Goal: Navigation & Orientation: Find specific page/section

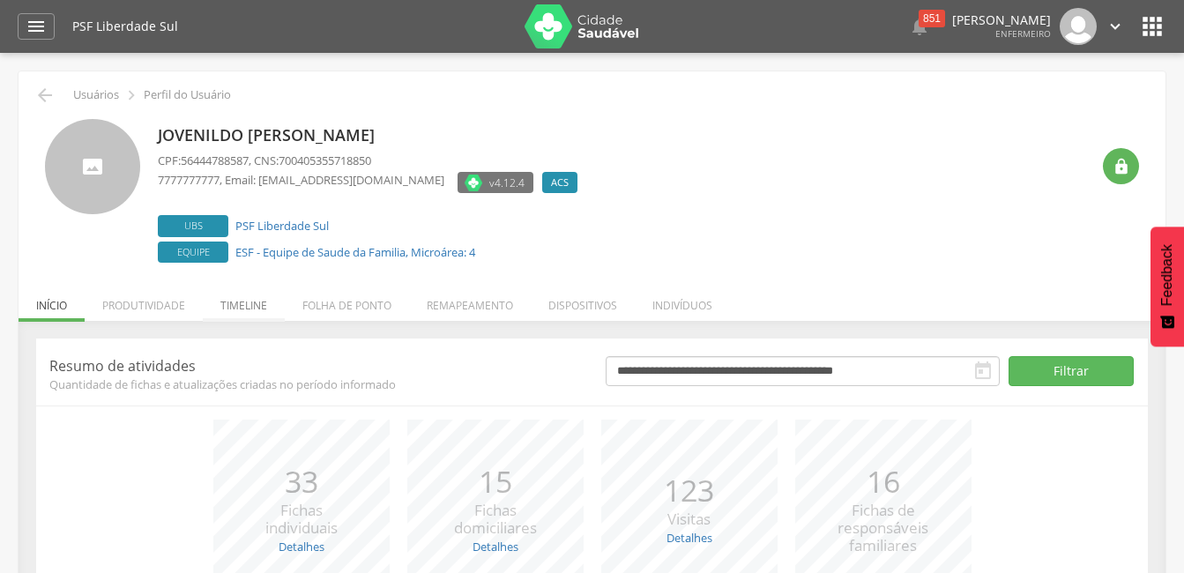
click at [251, 305] on li "Timeline" at bounding box center [244, 300] width 82 height 41
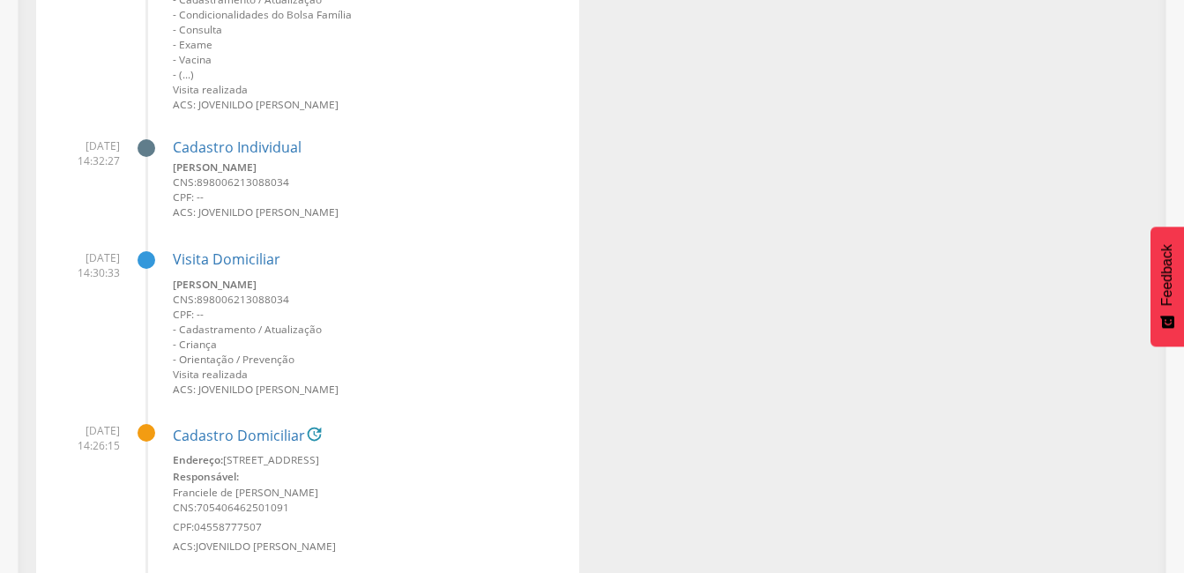
scroll to position [793, 0]
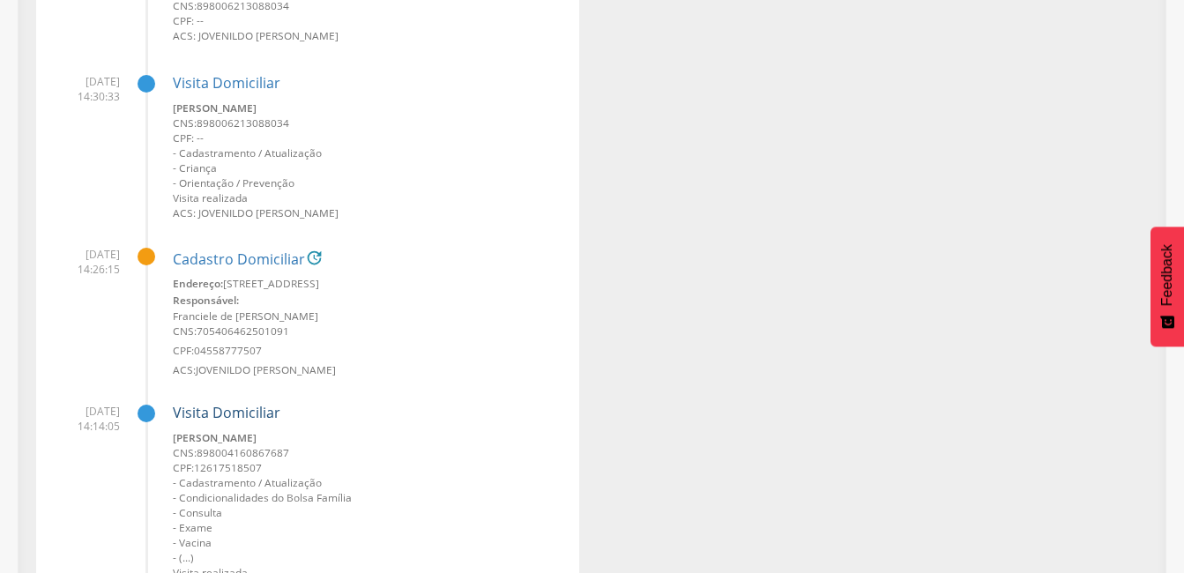
click at [233, 412] on link "Visita Domiciliar" at bounding box center [227, 412] width 108 height 19
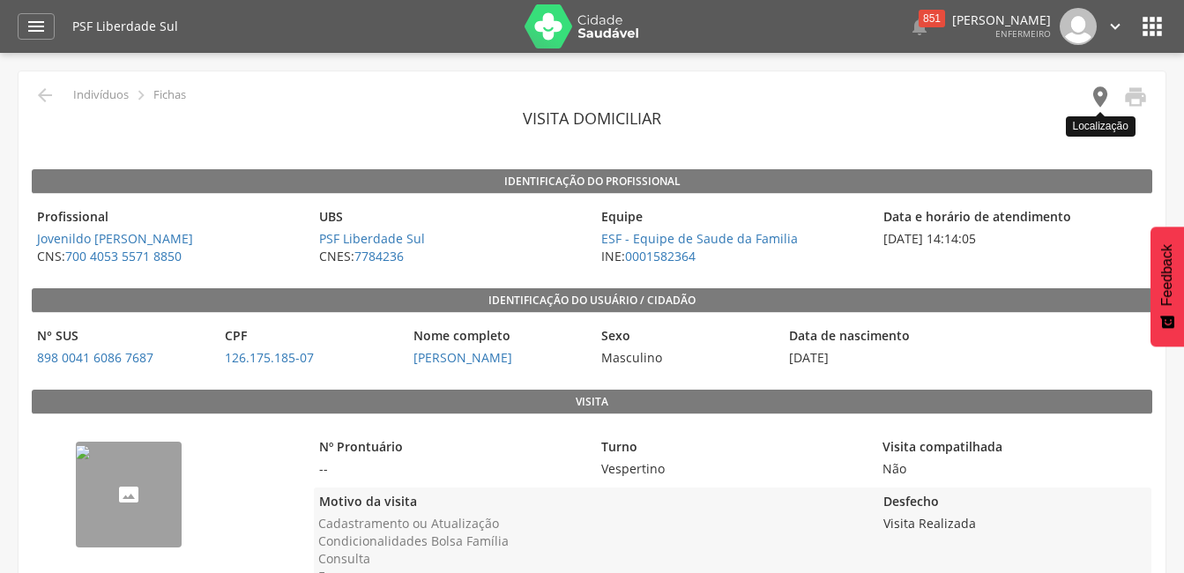
click at [1106, 96] on icon "" at bounding box center [1100, 97] width 25 height 25
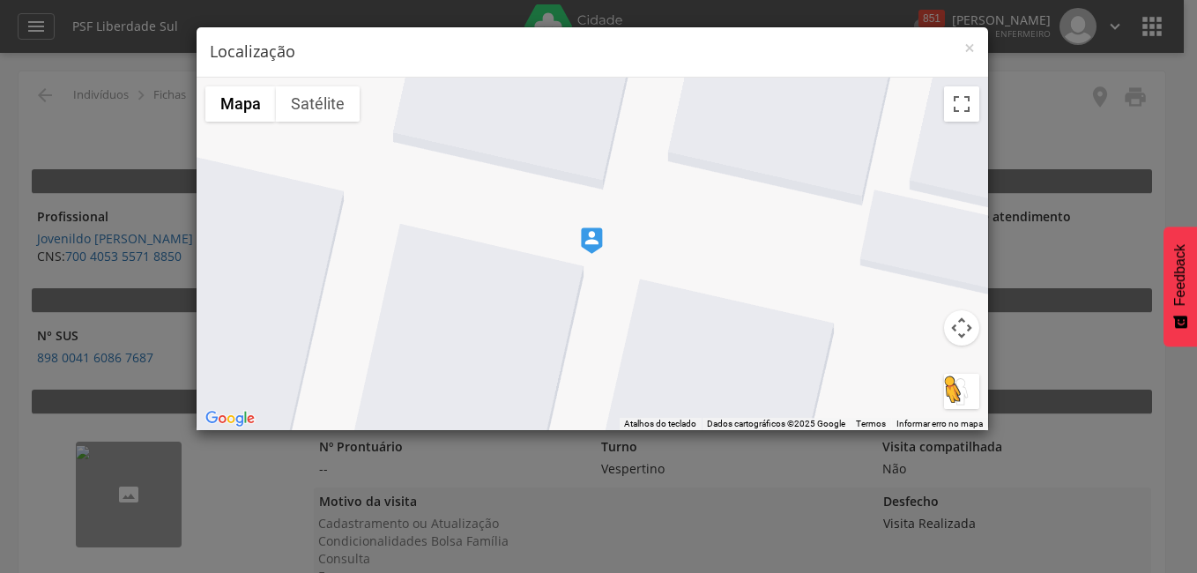
click at [962, 388] on button "Arraste o Pegman até o mapa para abrir o Street View" at bounding box center [961, 391] width 35 height 35
drag, startPoint x: 864, startPoint y: 344, endPoint x: 727, endPoint y: 310, distance: 140.7
click at [646, 271] on div "Para iniciar o trajeto, pressione as teclas de seta. Mapa Relevo Satélite Marca…" at bounding box center [593, 254] width 792 height 353
drag, startPoint x: 955, startPoint y: 384, endPoint x: 591, endPoint y: 264, distance: 383.4
click at [591, 264] on div "Pressione as teclas Alt + Enter para ativar o recurso de arrastar com o teclado…" at bounding box center [593, 254] width 792 height 353
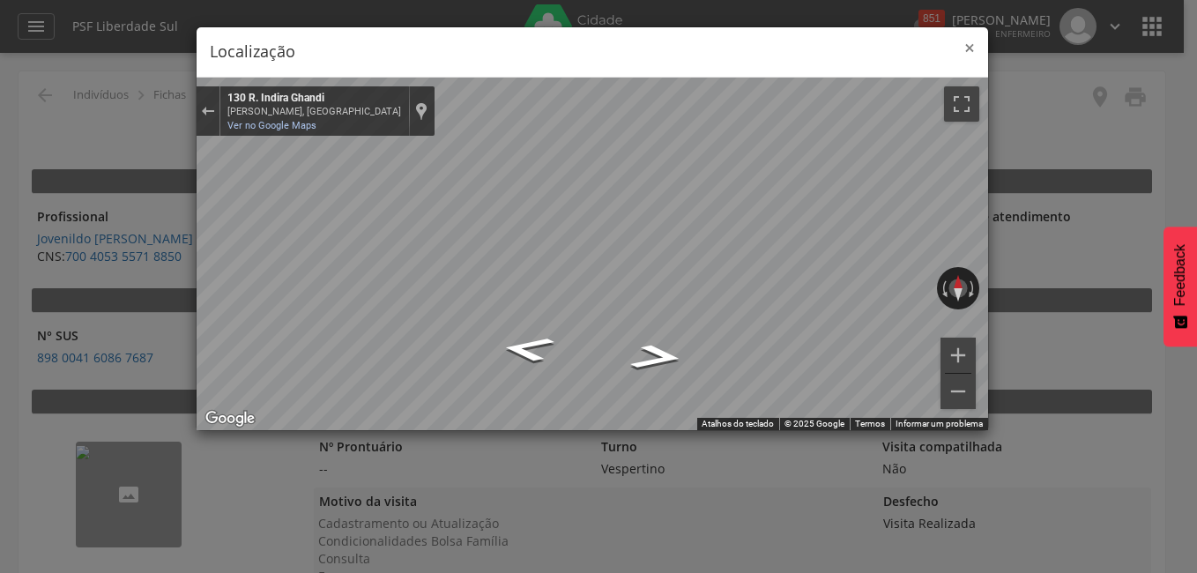
click at [965, 50] on span "×" at bounding box center [970, 47] width 11 height 25
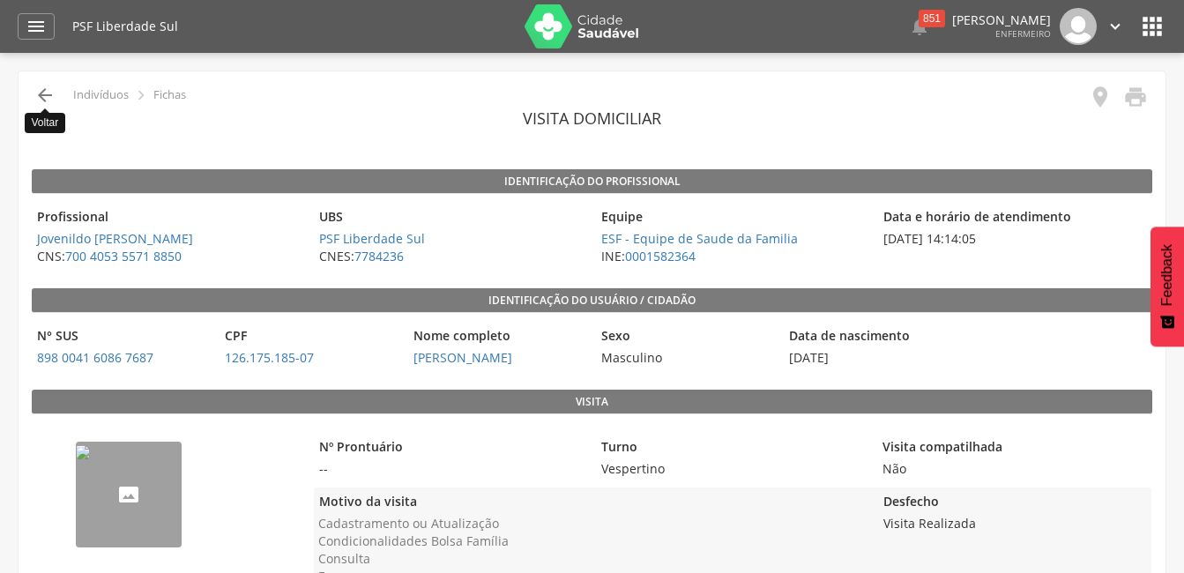
click at [41, 97] on icon "" at bounding box center [44, 95] width 21 height 21
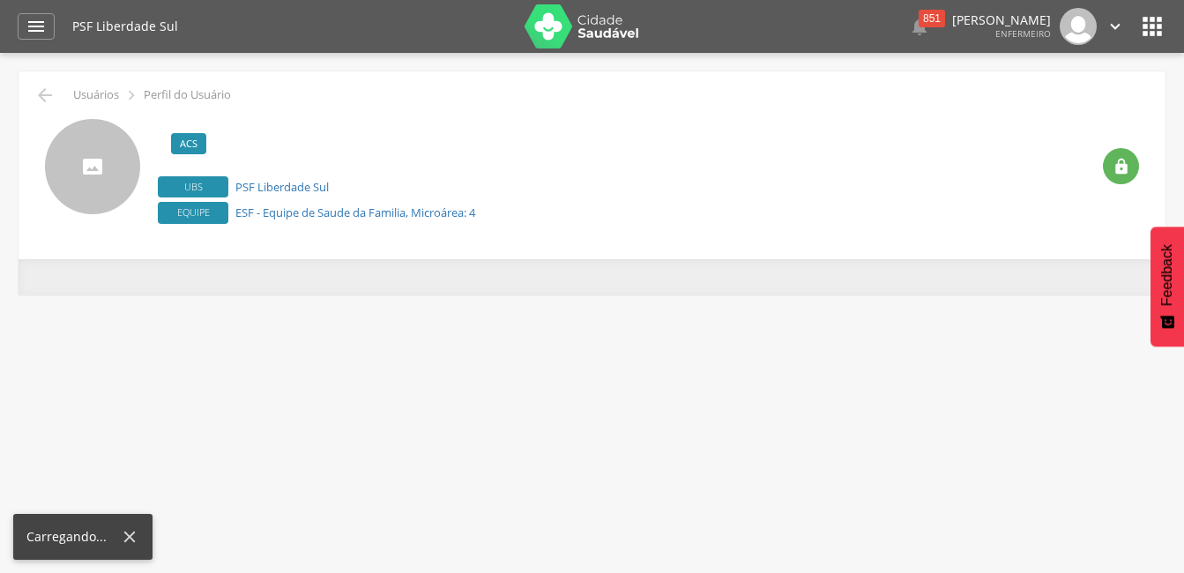
scroll to position [53, 0]
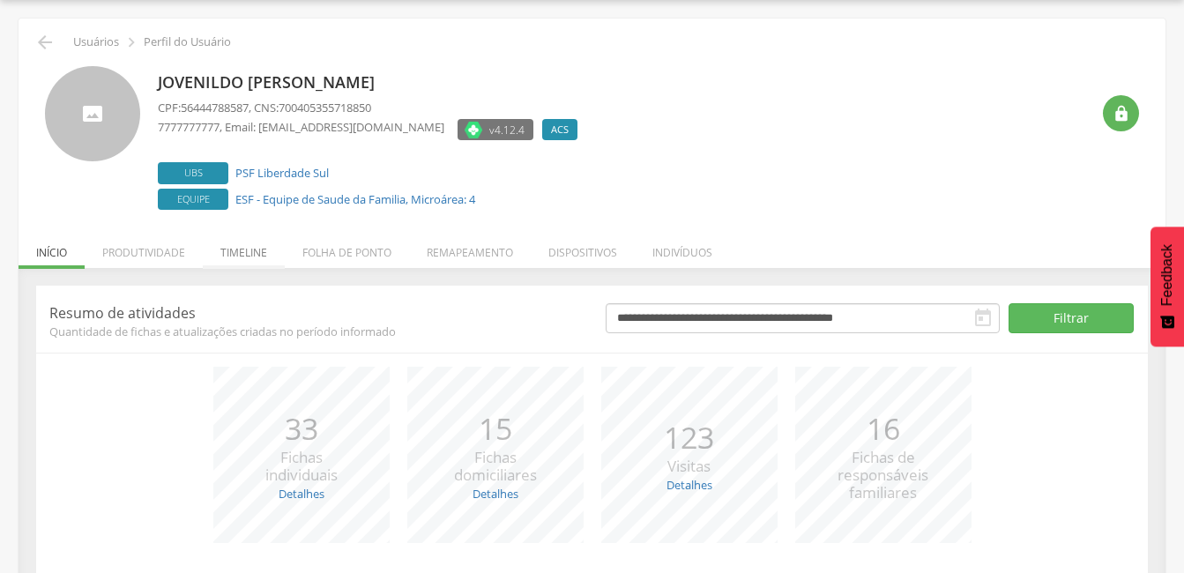
click at [250, 252] on li "Timeline" at bounding box center [244, 247] width 82 height 41
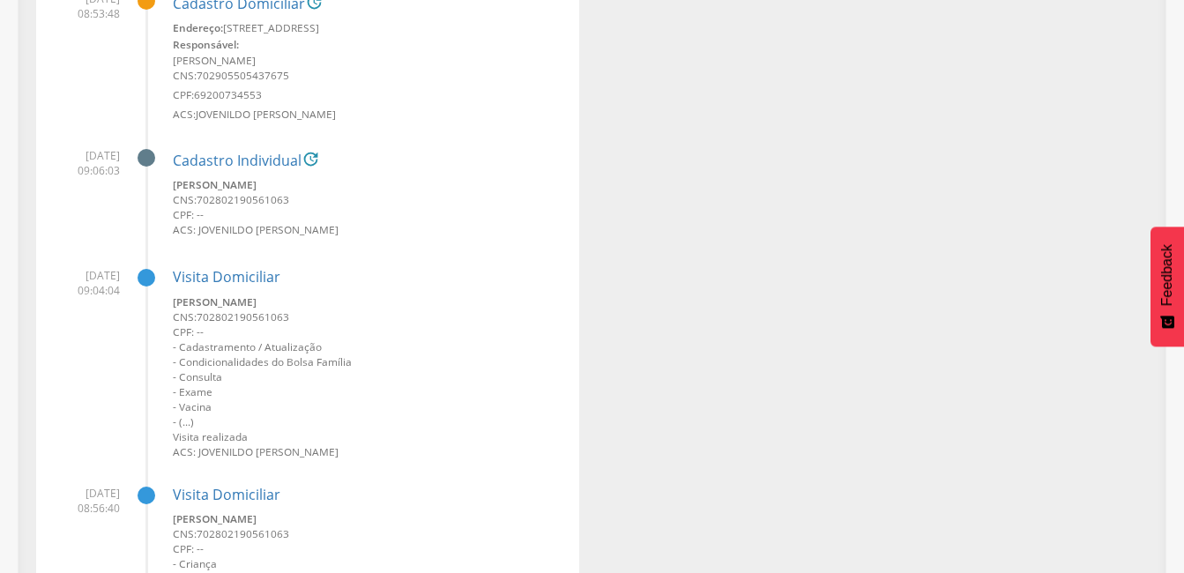
scroll to position [2962, 0]
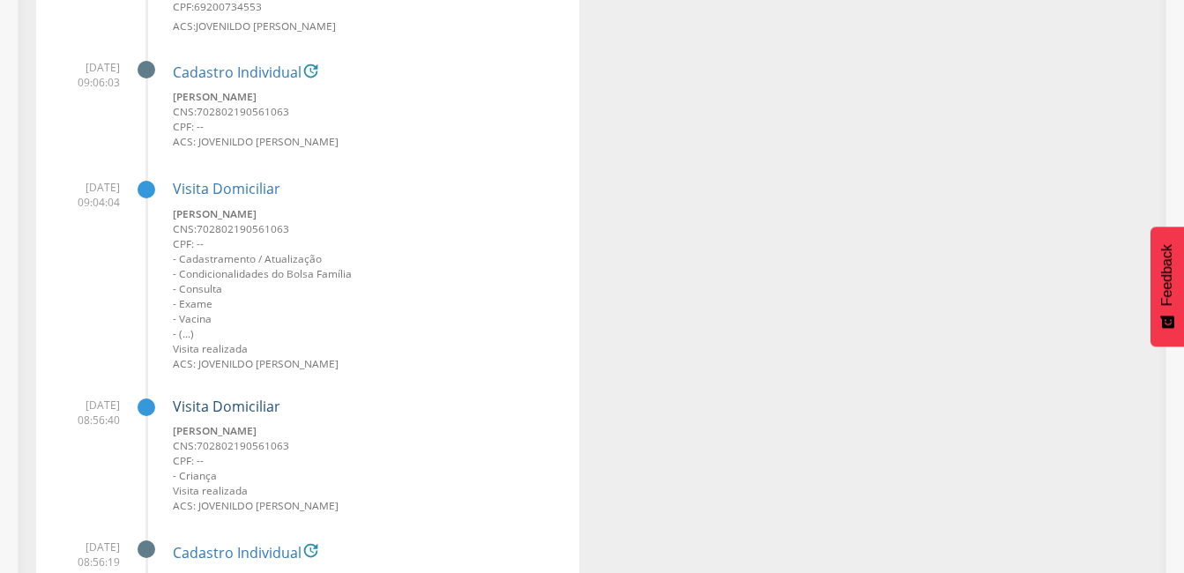
click at [256, 406] on link "Visita Domiciliar" at bounding box center [227, 406] width 108 height 19
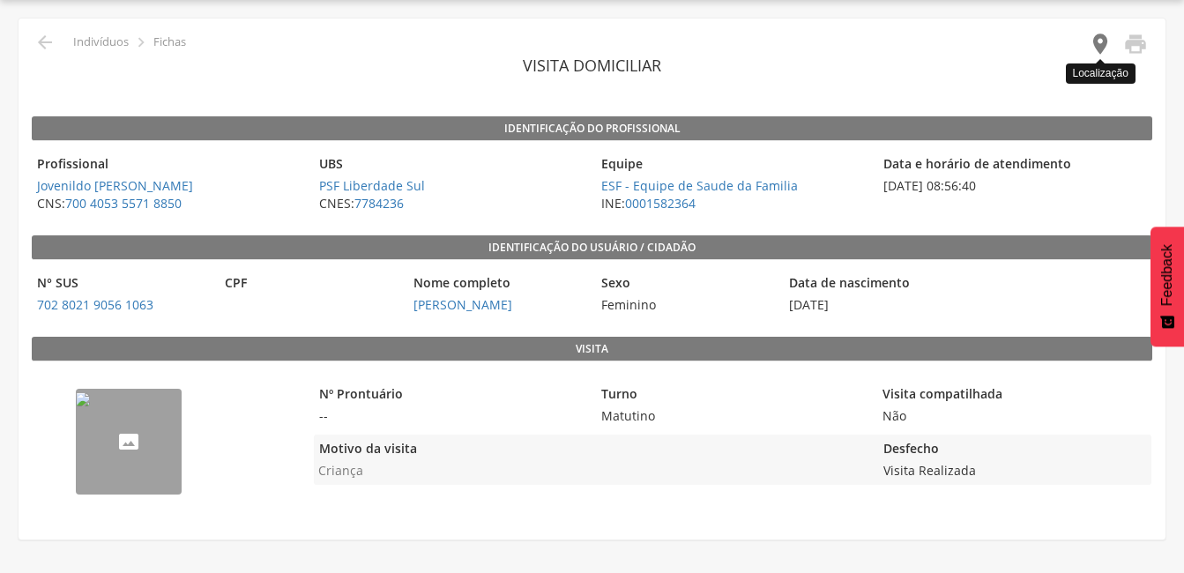
click at [1094, 48] on icon "" at bounding box center [1100, 44] width 25 height 25
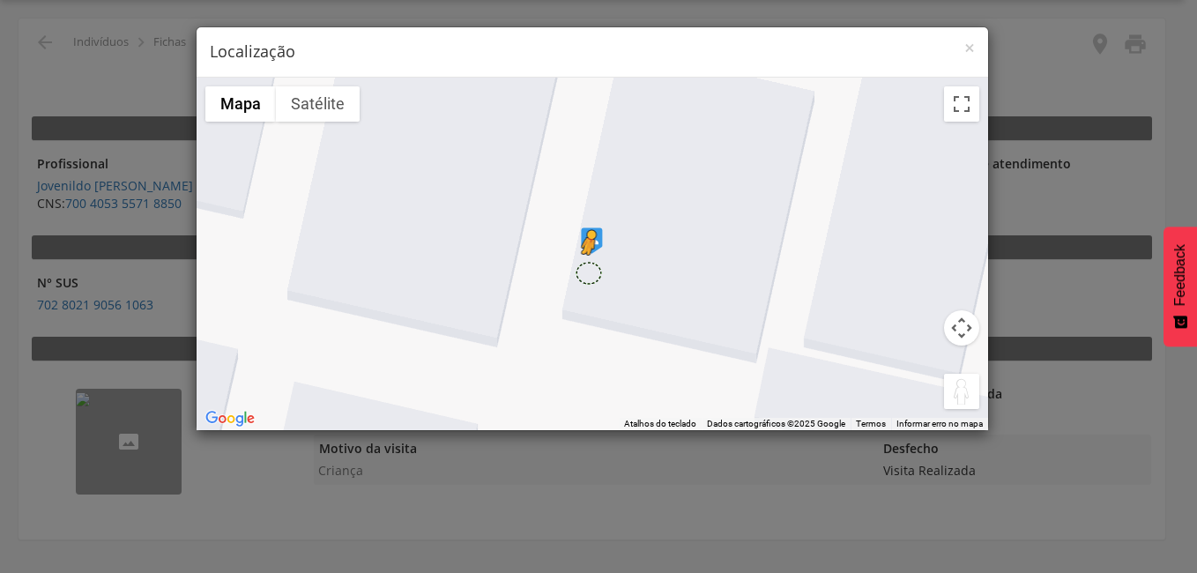
drag, startPoint x: 958, startPoint y: 386, endPoint x: 587, endPoint y: 272, distance: 388.2
click at [587, 272] on div "Pressione as teclas Alt + Enter para ativar o recurso de arrastar com o teclado…" at bounding box center [593, 254] width 792 height 353
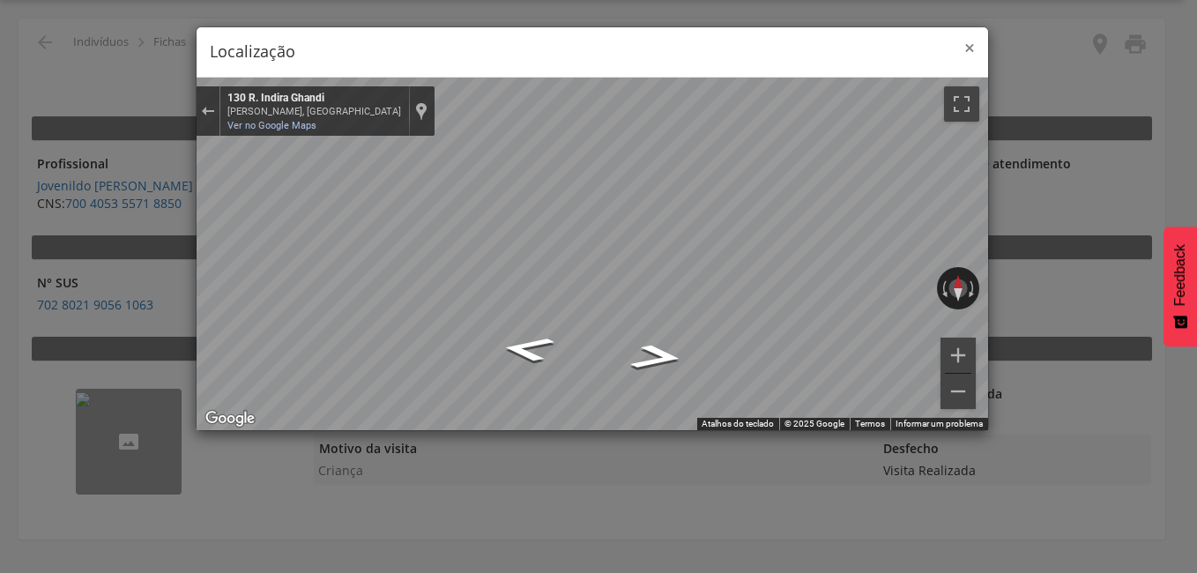
click at [966, 49] on span "×" at bounding box center [970, 47] width 11 height 25
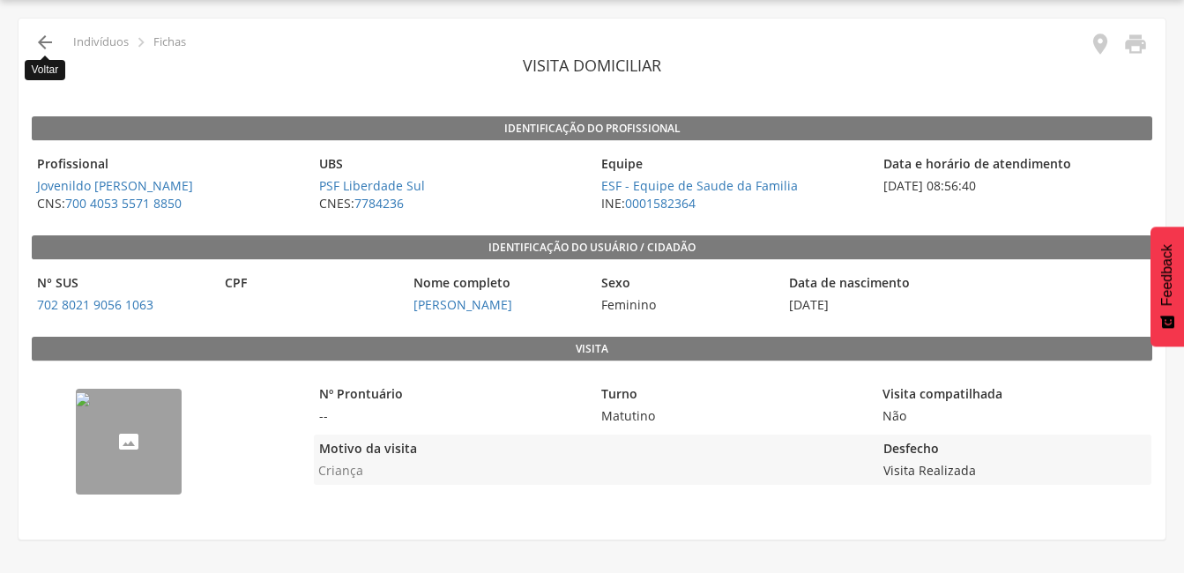
click at [37, 42] on icon "" at bounding box center [44, 42] width 21 height 21
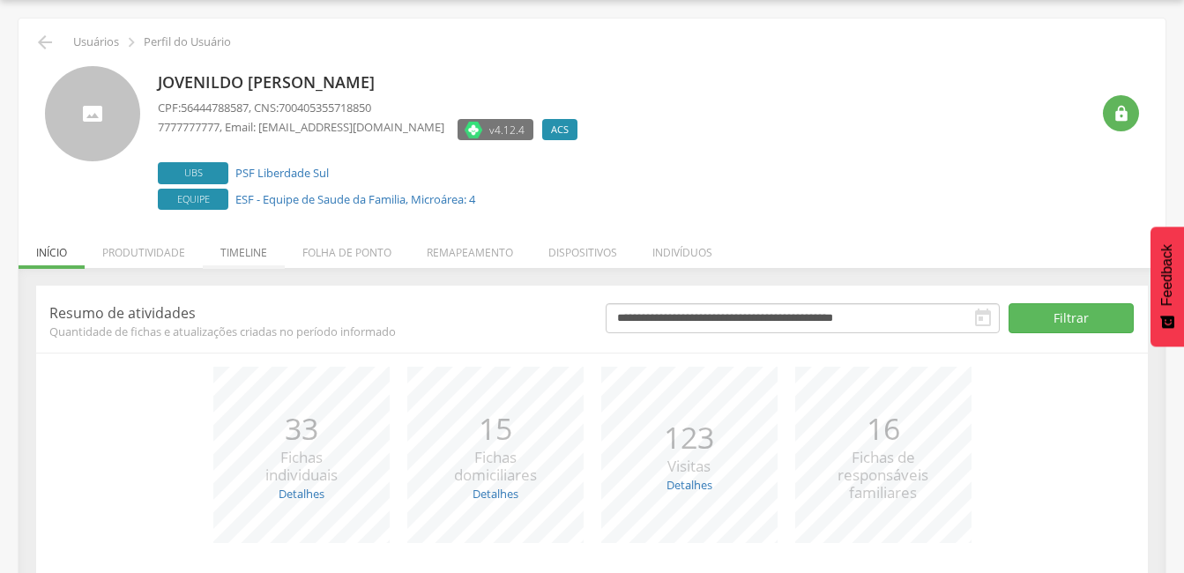
click at [252, 250] on li "Timeline" at bounding box center [244, 247] width 82 height 41
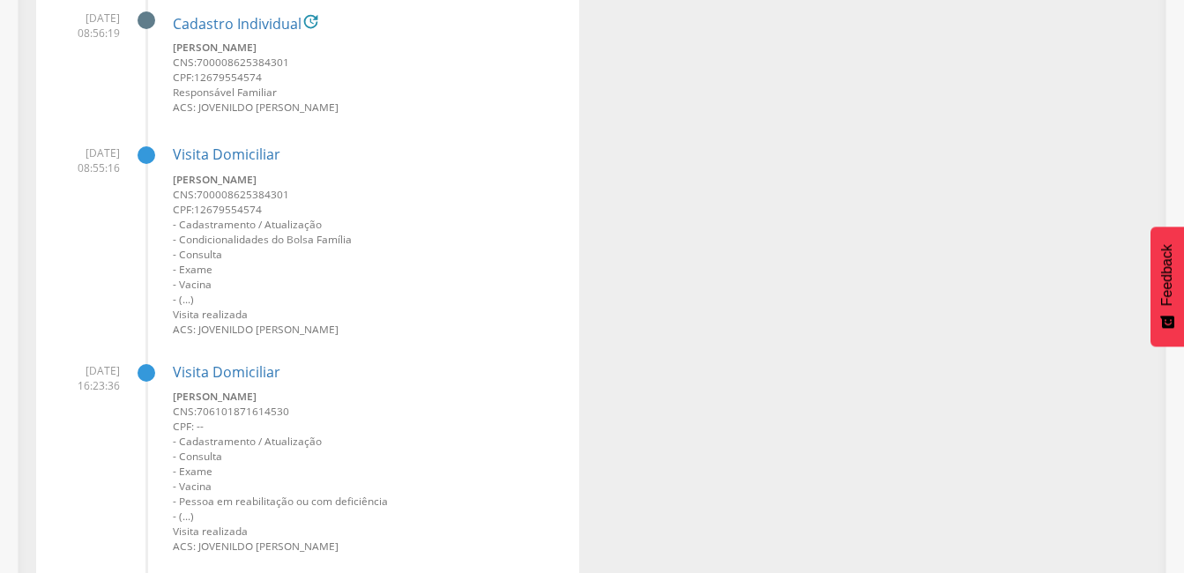
scroll to position [3579, 0]
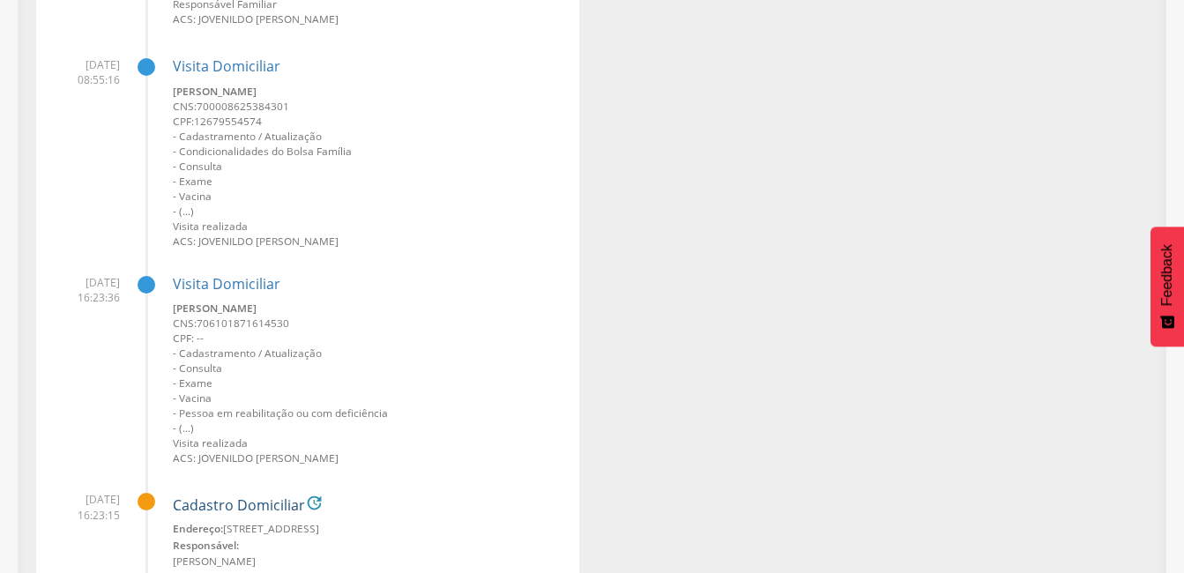
click at [242, 499] on link "Cadastro Domiciliar" at bounding box center [239, 506] width 132 height 16
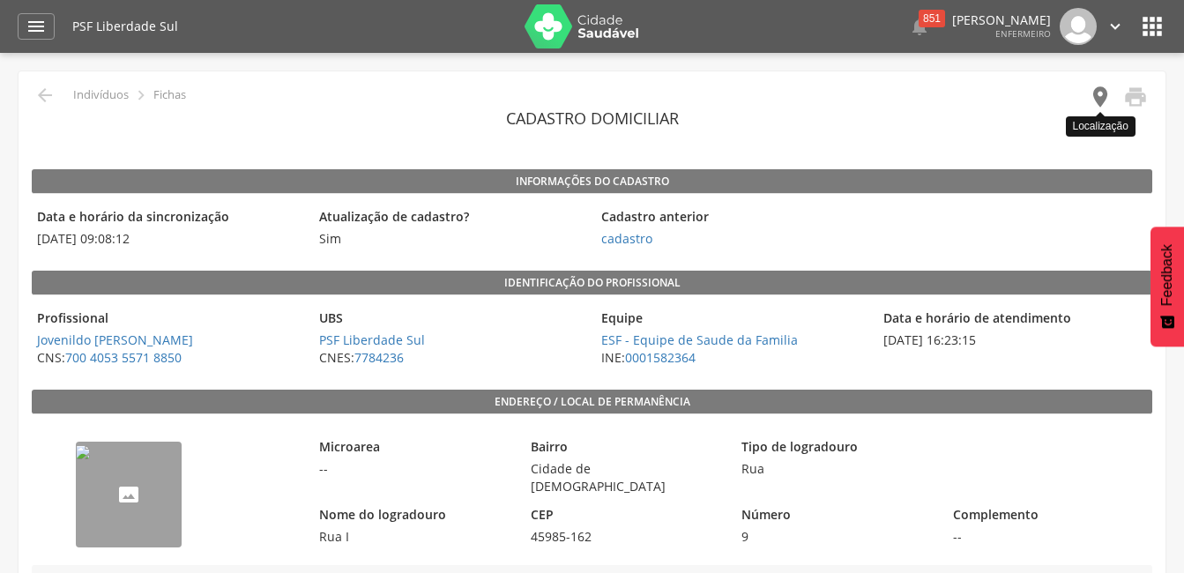
click at [1091, 100] on icon "" at bounding box center [1100, 97] width 25 height 25
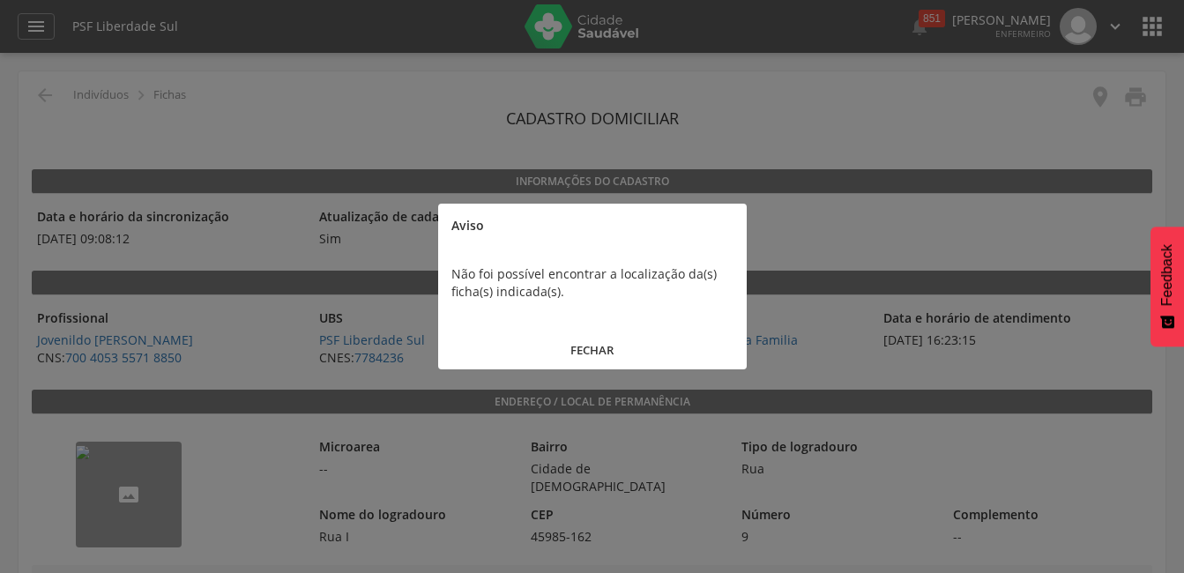
click at [588, 352] on button "FECHAR" at bounding box center [592, 351] width 309 height 38
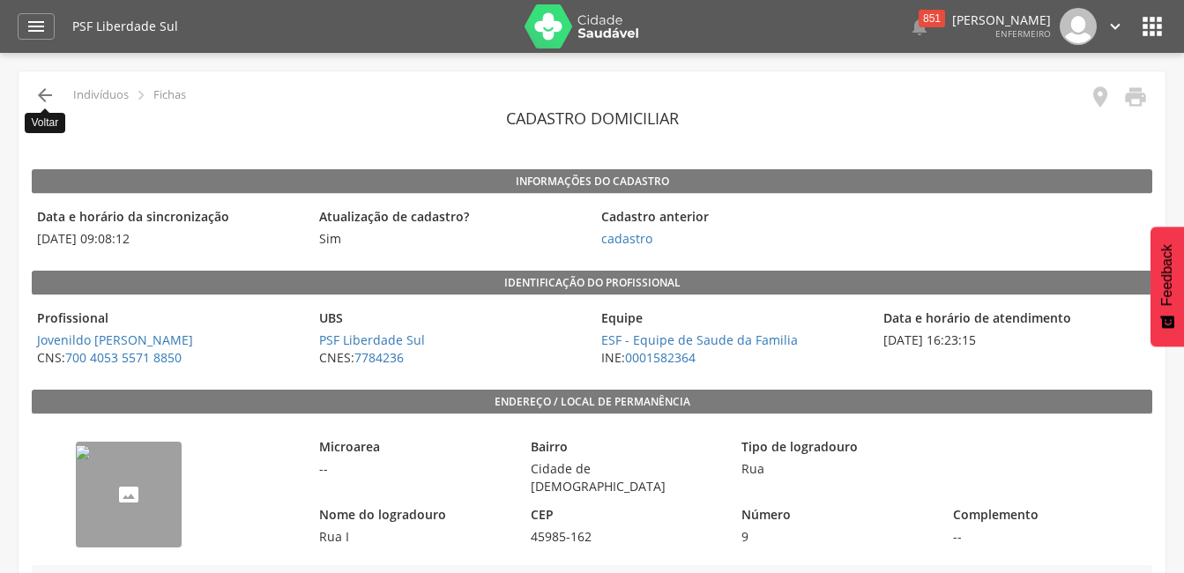
click at [48, 93] on icon "" at bounding box center [44, 95] width 21 height 21
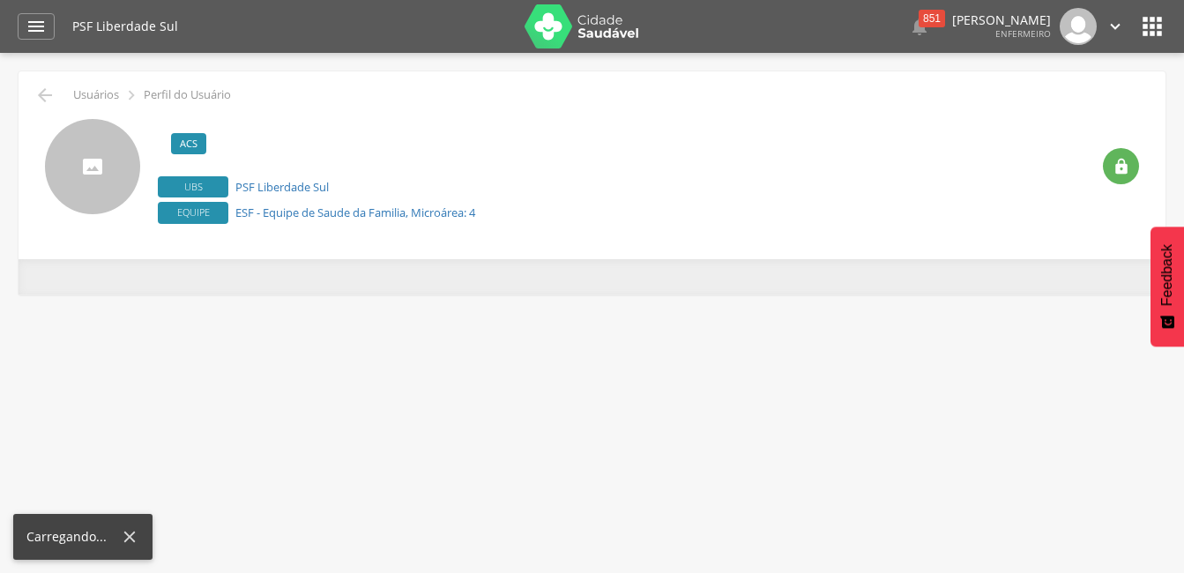
scroll to position [53, 0]
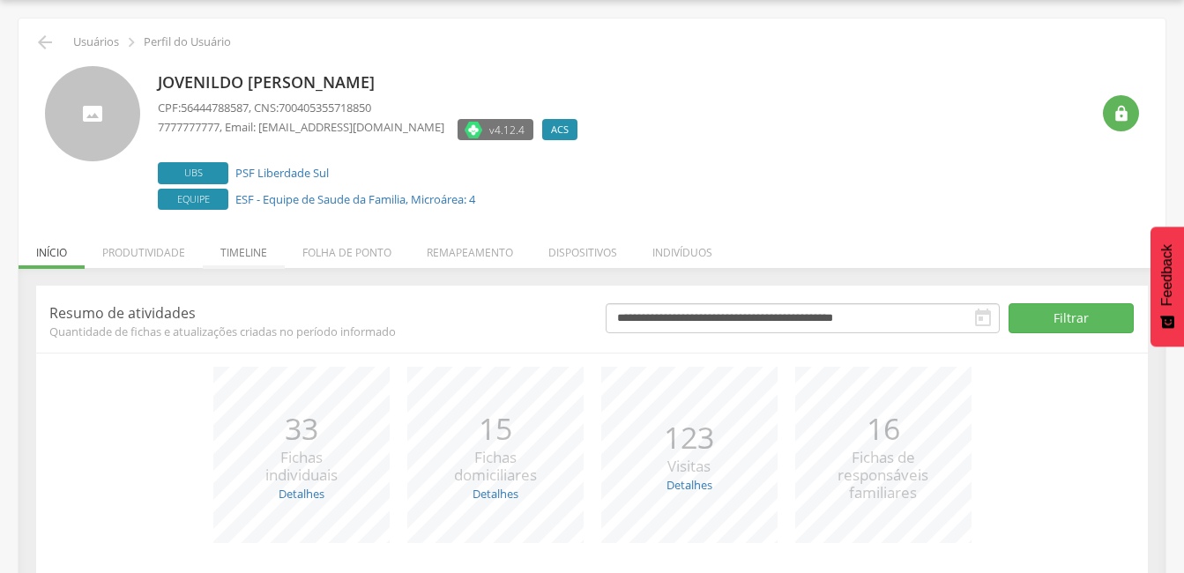
click at [235, 253] on li "Timeline" at bounding box center [244, 247] width 82 height 41
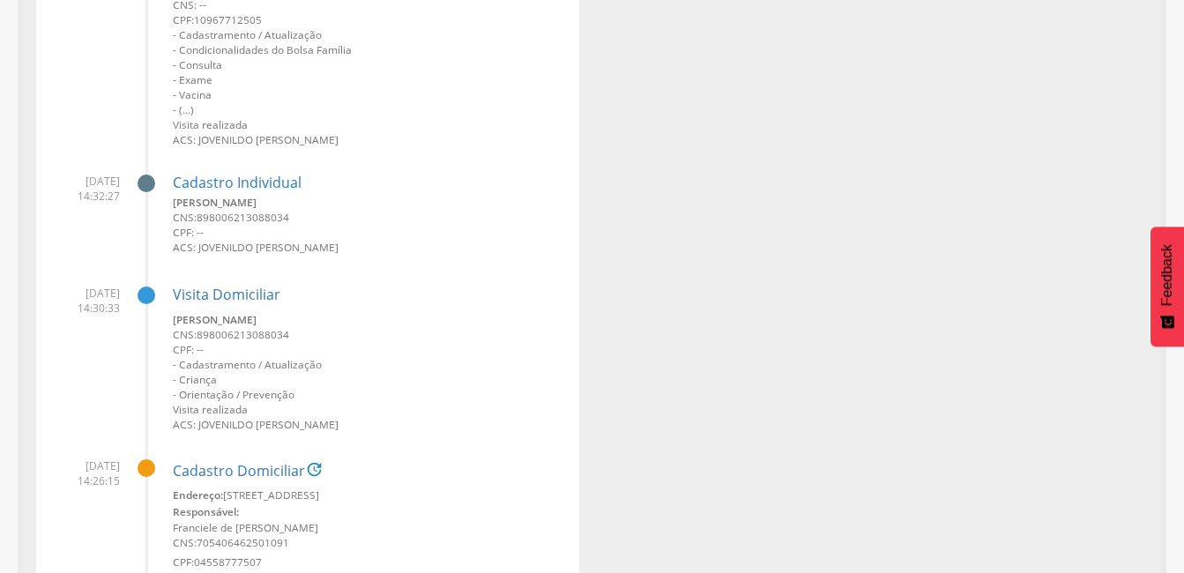
scroll to position [935, 0]
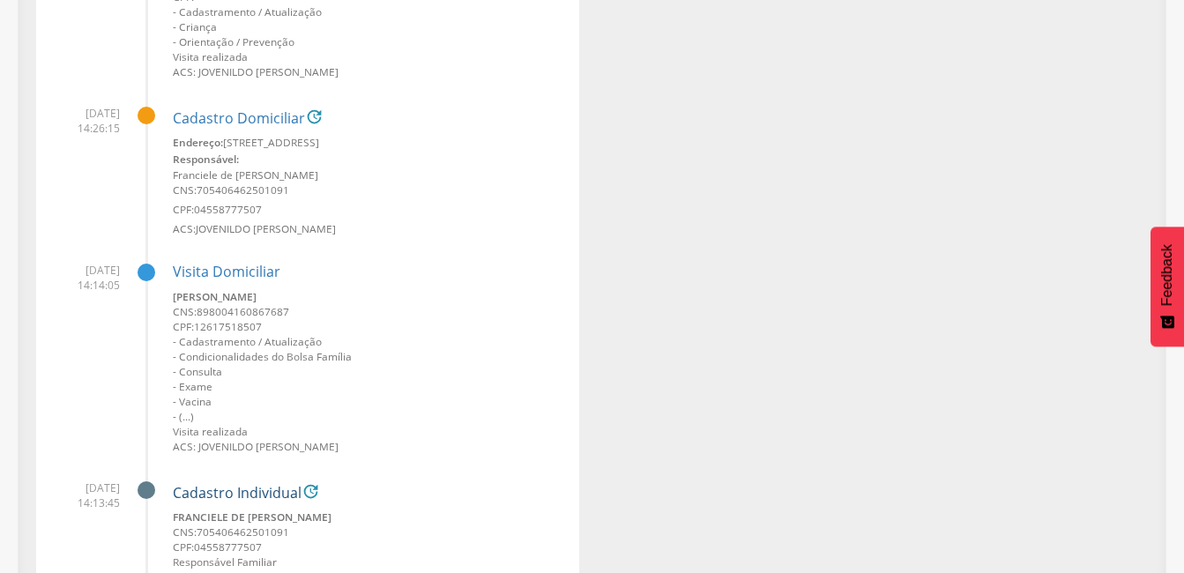
click at [260, 486] on link "Cadastro Individual" at bounding box center [237, 494] width 129 height 16
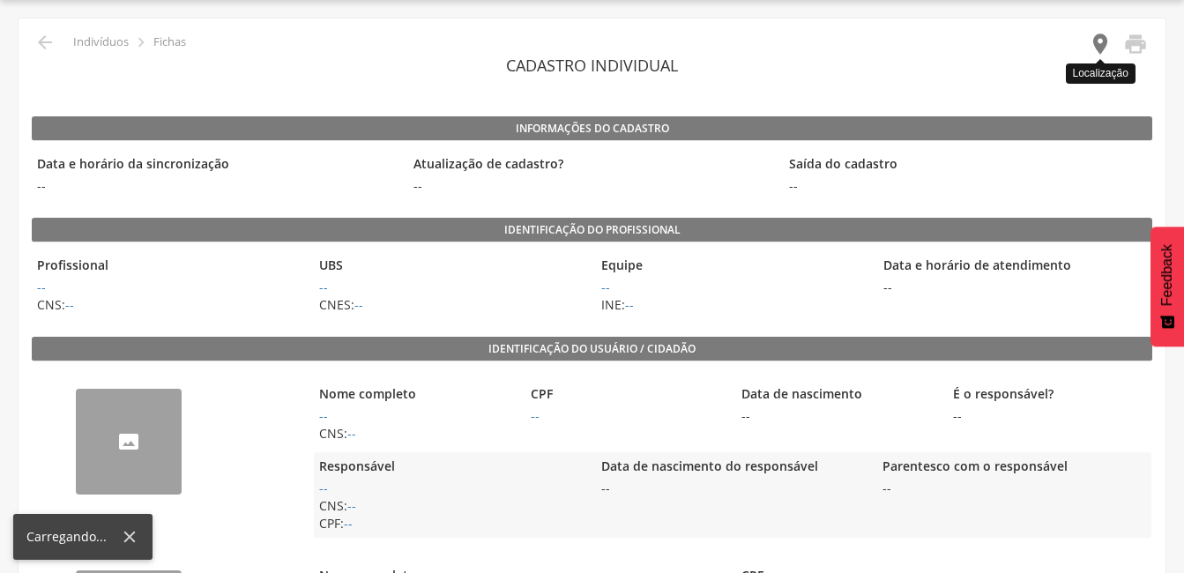
click at [1099, 46] on icon "" at bounding box center [1100, 44] width 25 height 25
click at [1098, 46] on icon "" at bounding box center [1100, 44] width 25 height 25
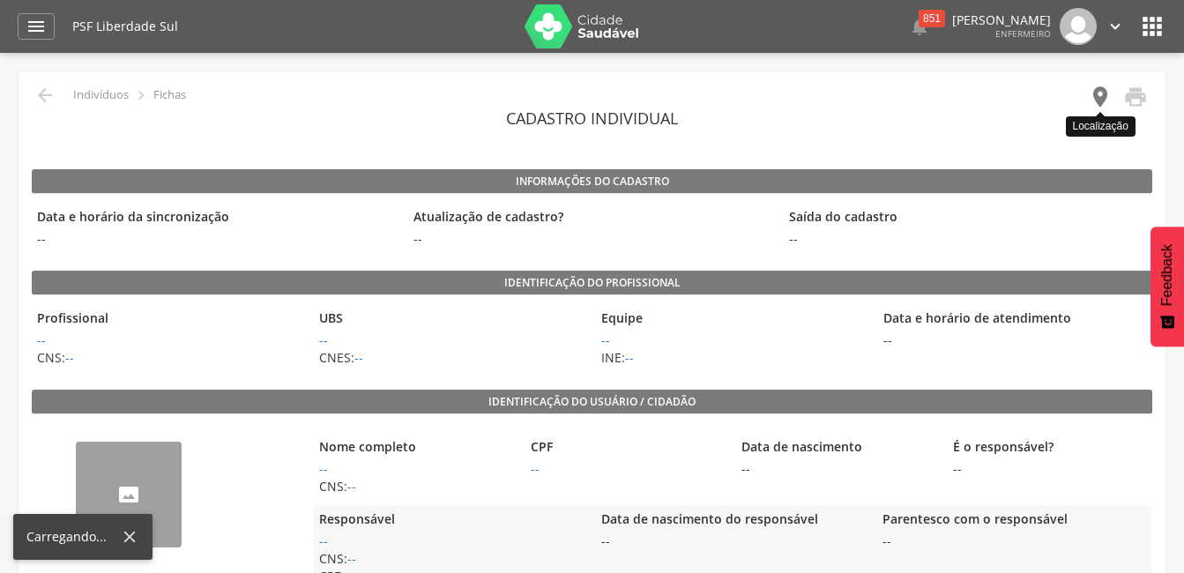
click at [1101, 94] on icon "" at bounding box center [1100, 97] width 25 height 25
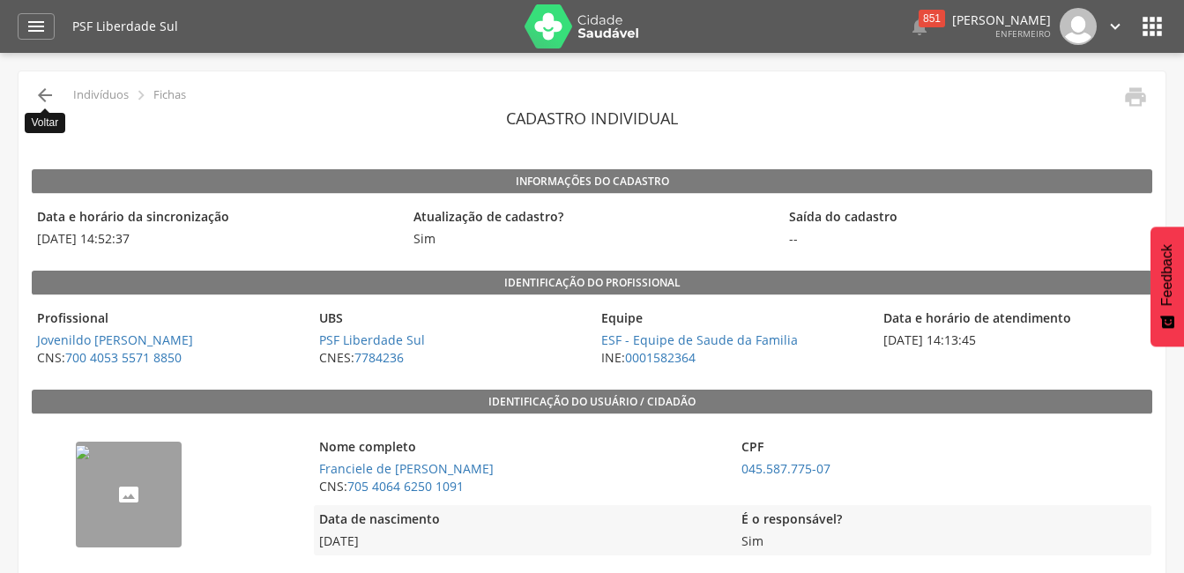
click at [38, 95] on icon "" at bounding box center [44, 95] width 21 height 21
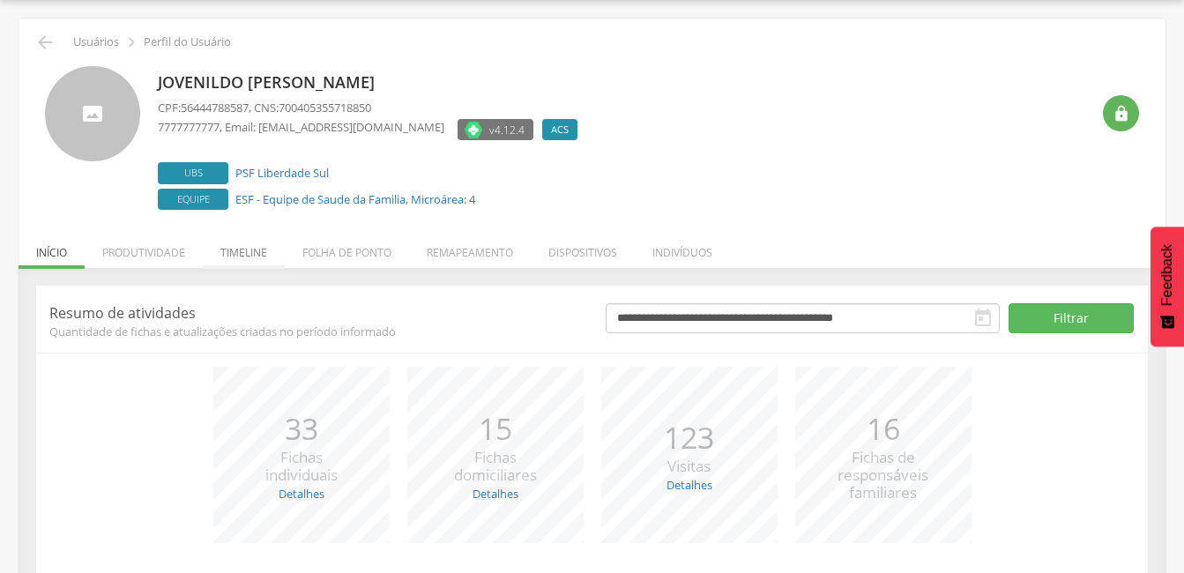
click at [240, 253] on li "Timeline" at bounding box center [244, 247] width 82 height 41
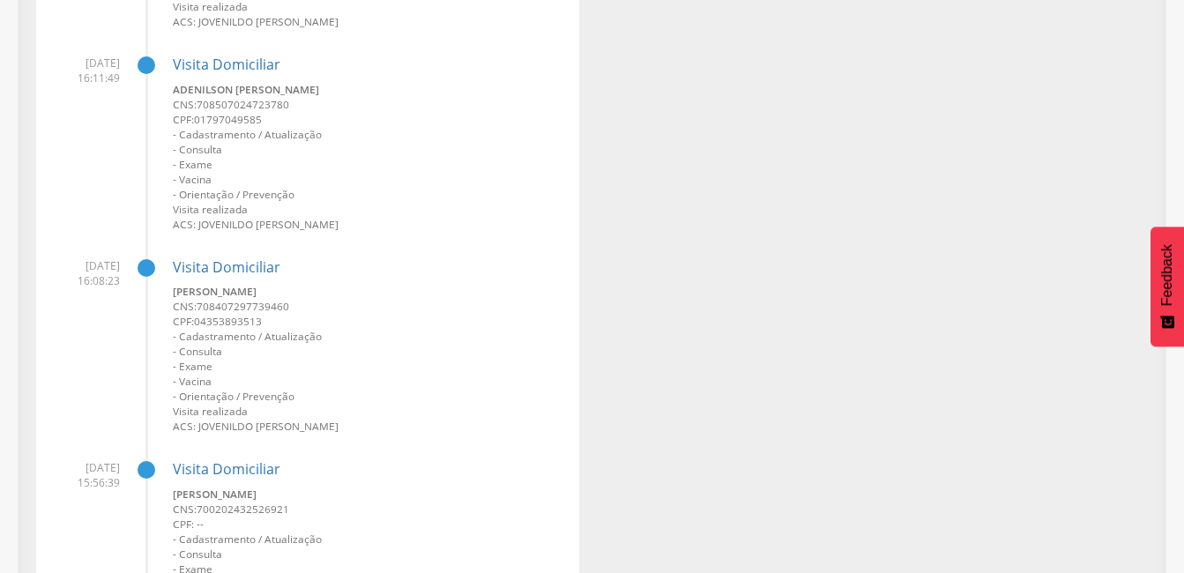
scroll to position [5431, 0]
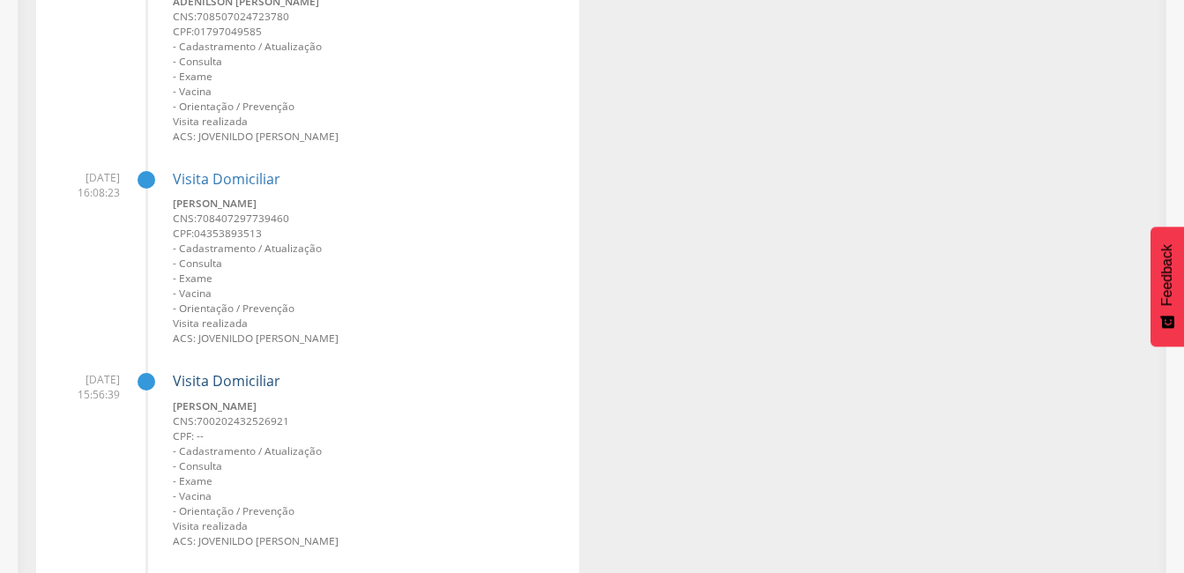
click at [248, 384] on link "Visita Domiciliar" at bounding box center [227, 380] width 108 height 19
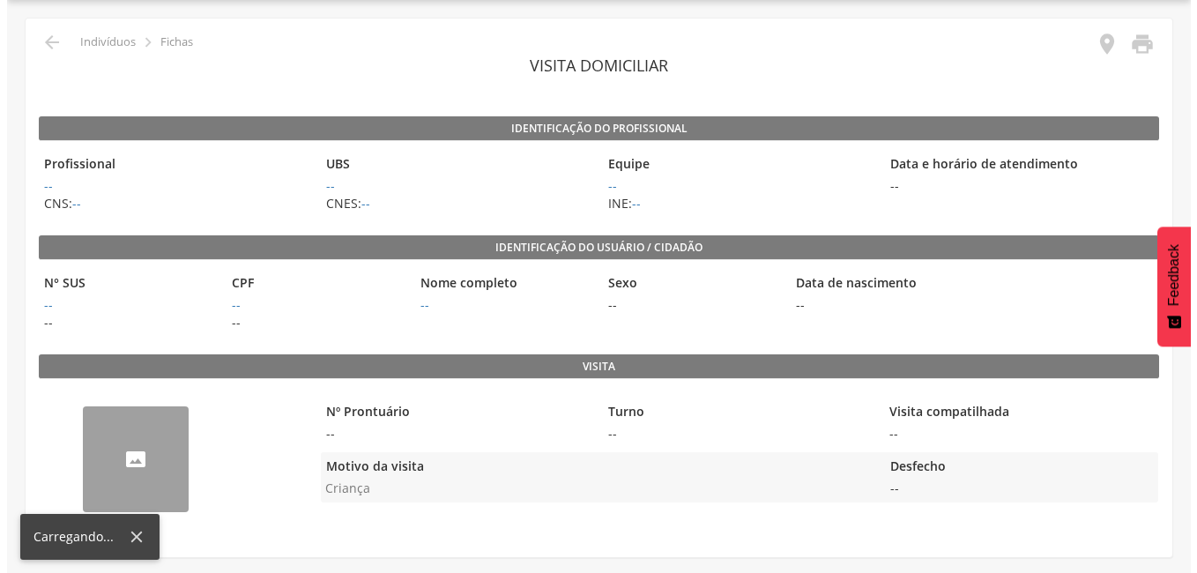
scroll to position [53, 0]
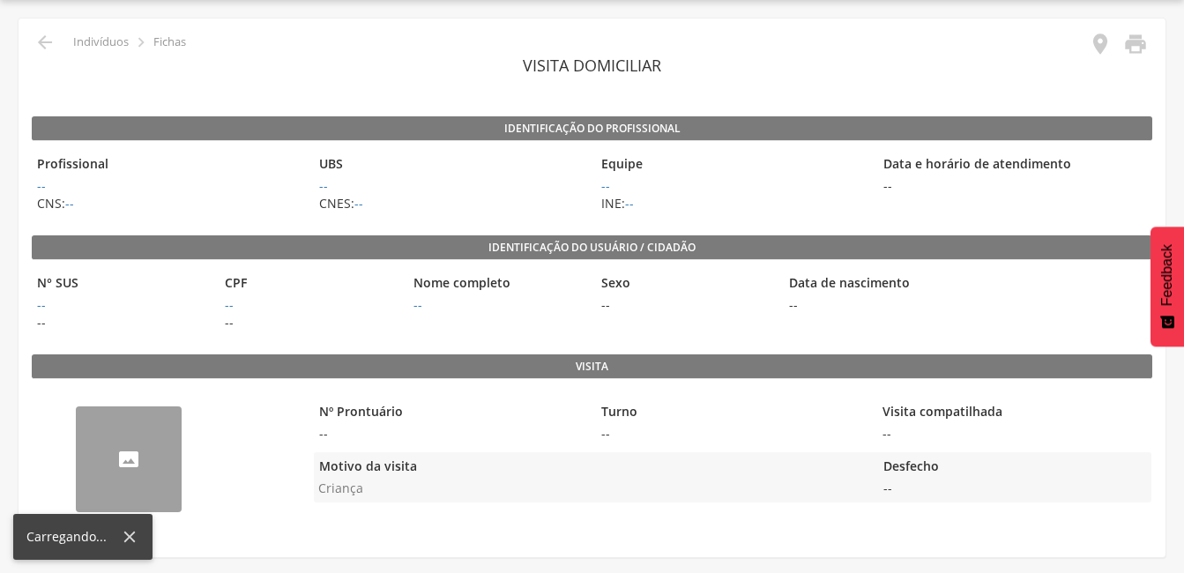
click at [247, 384] on div "Identificação do profissional Profissional -- CNS: -- UBS -- CNES: -- Equipe --…" at bounding box center [592, 319] width 1121 height 406
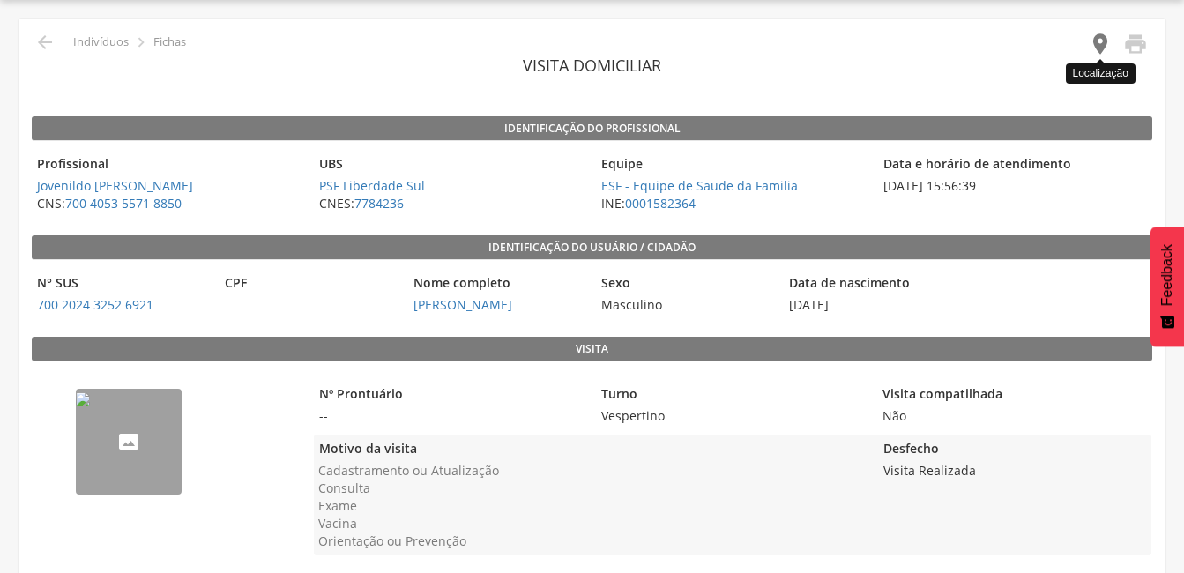
click at [1100, 43] on icon "" at bounding box center [1100, 44] width 25 height 25
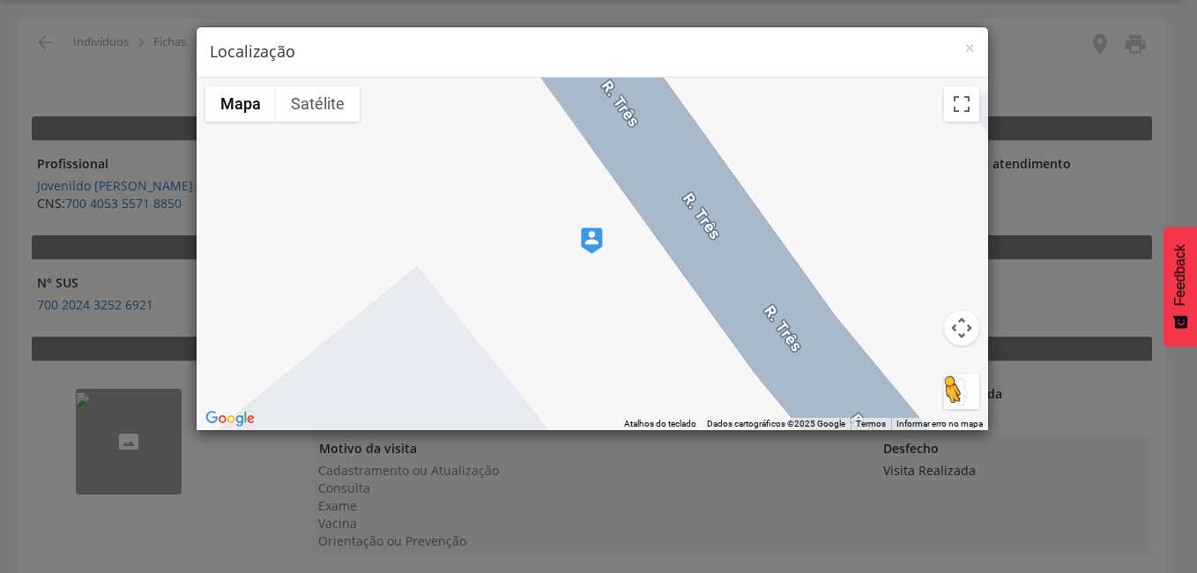
click at [951, 389] on button "Arraste o Pegman até o mapa para abrir o Street View" at bounding box center [961, 391] width 35 height 35
drag, startPoint x: 944, startPoint y: 382, endPoint x: 600, endPoint y: 247, distance: 370.2
click at [600, 247] on div "Para iniciar o trajeto, pressione as teclas de seta. Mapa Relevo Satélite Marca…" at bounding box center [593, 254] width 792 height 353
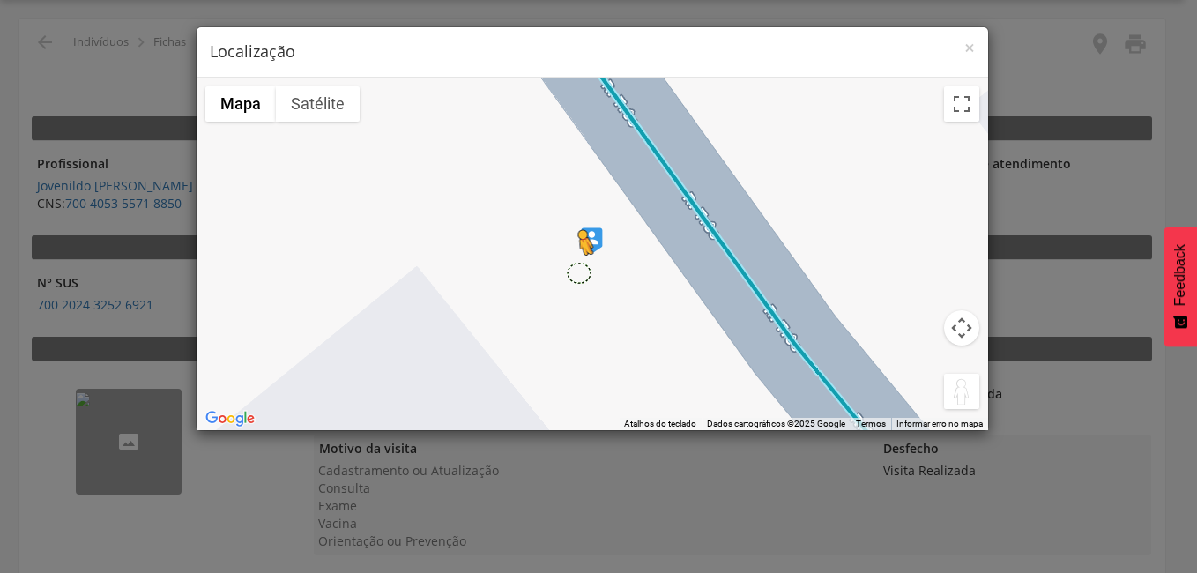
drag, startPoint x: 950, startPoint y: 384, endPoint x: 578, endPoint y: 272, distance: 387.4
click at [578, 272] on div "Pressione as teclas Alt + Enter para ativar o recurso de arrastar com o teclado…" at bounding box center [593, 254] width 792 height 353
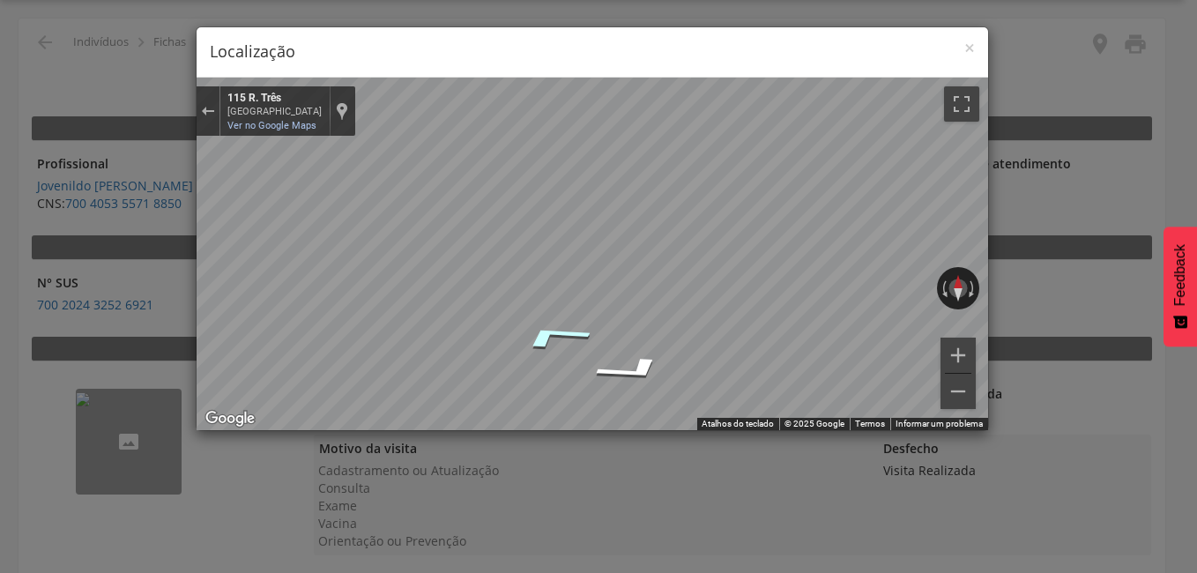
click at [540, 331] on icon "Ir para o noroeste, R. Três" at bounding box center [554, 336] width 132 height 40
click at [429, 236] on div "Mapa" at bounding box center [593, 254] width 792 height 353
drag, startPoint x: 538, startPoint y: 331, endPoint x: 518, endPoint y: 312, distance: 26.8
click at [541, 313] on div "Mapa" at bounding box center [593, 254] width 792 height 353
click at [186, 279] on div "× Localização ← Mover para a esquerda → Mover para a direita ↑ Mover para cima …" at bounding box center [598, 286] width 1197 height 573
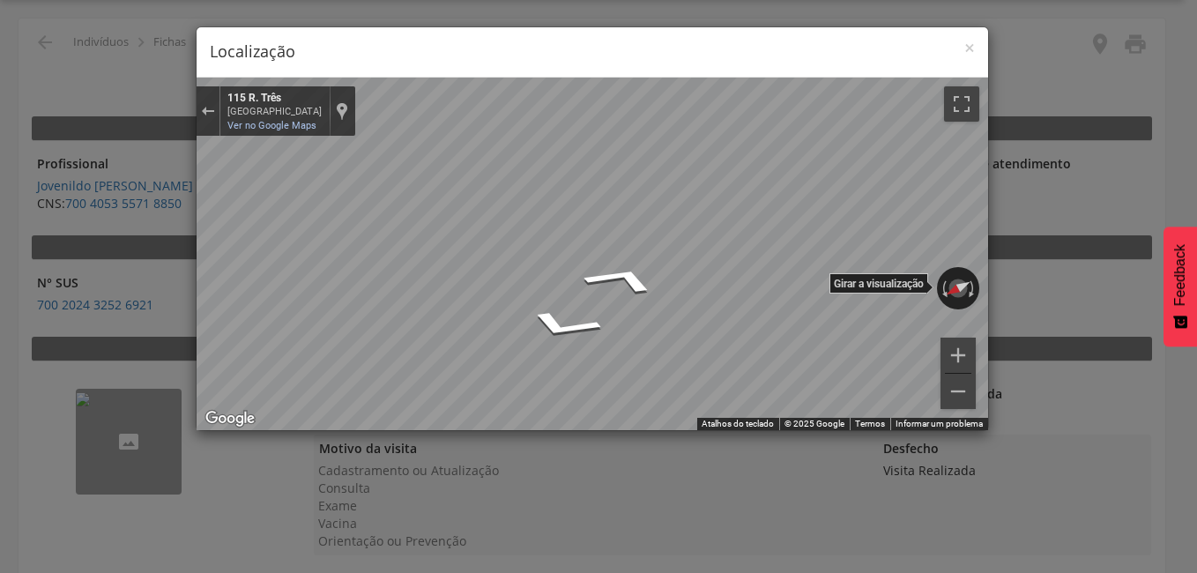
click at [696, 303] on div "← Mover para a esquerda → Mover para a direita ↑ Mover para cima ↓ Mover para b…" at bounding box center [593, 254] width 792 height 353
drag, startPoint x: 853, startPoint y: 278, endPoint x: 530, endPoint y: 287, distance: 323.7
click at [530, 287] on div "Mapa" at bounding box center [593, 254] width 792 height 353
click at [62, 308] on div "× Localização ← Mover para a esquerda → Mover para a direita ↑ Mover para cima …" at bounding box center [598, 286] width 1197 height 573
click at [618, 307] on icon "Ir para o noroeste, R. Três" at bounding box center [617, 299] width 128 height 41
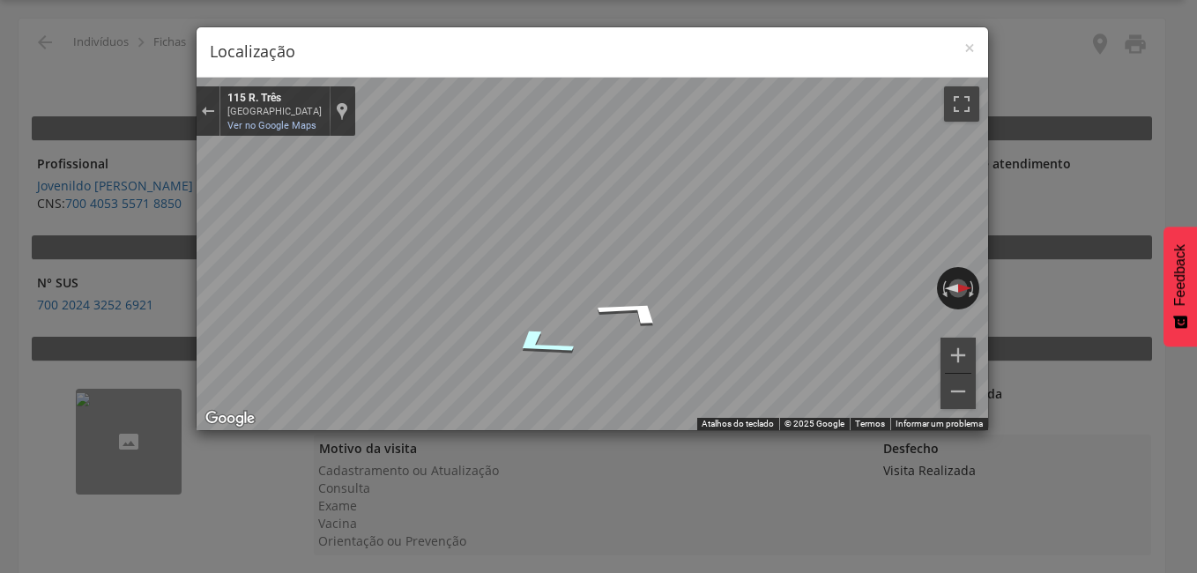
click at [547, 346] on div "Mapa" at bounding box center [593, 254] width 792 height 353
click at [1113, 369] on div "× Localização ← Mover para a esquerda → Mover para a direita ↑ Mover para cima …" at bounding box center [598, 286] width 1197 height 573
click at [40, 242] on div "× Localização ← Mover para a esquerda → Mover para a direita ↑ Mover para cima …" at bounding box center [598, 286] width 1197 height 573
